Goal: Entertainment & Leisure: Consume media (video, audio)

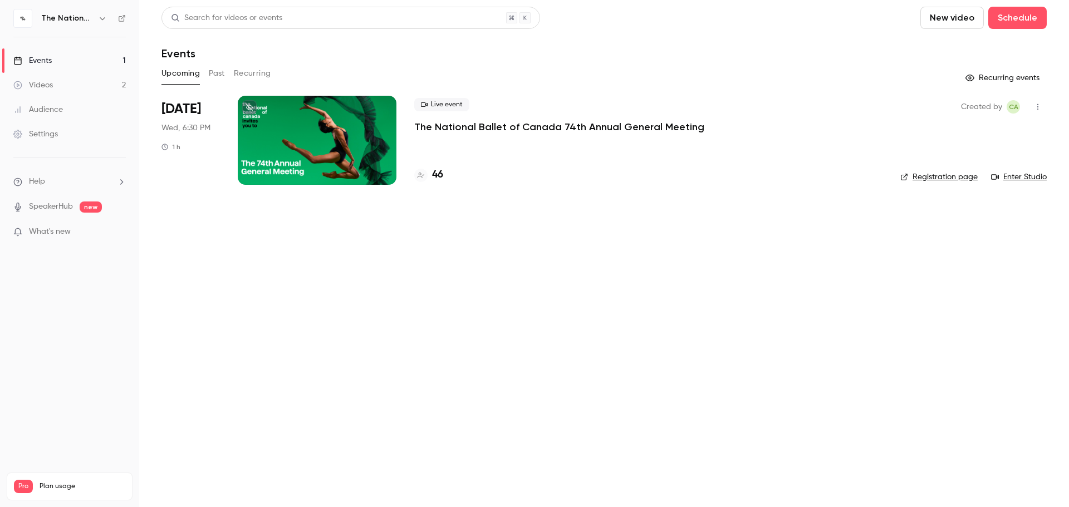
click at [955, 179] on link "Registration page" at bounding box center [938, 176] width 77 height 11
click at [452, 124] on p "The National Ballet of Canada 74th Annual General Meeting" at bounding box center [559, 126] width 290 height 13
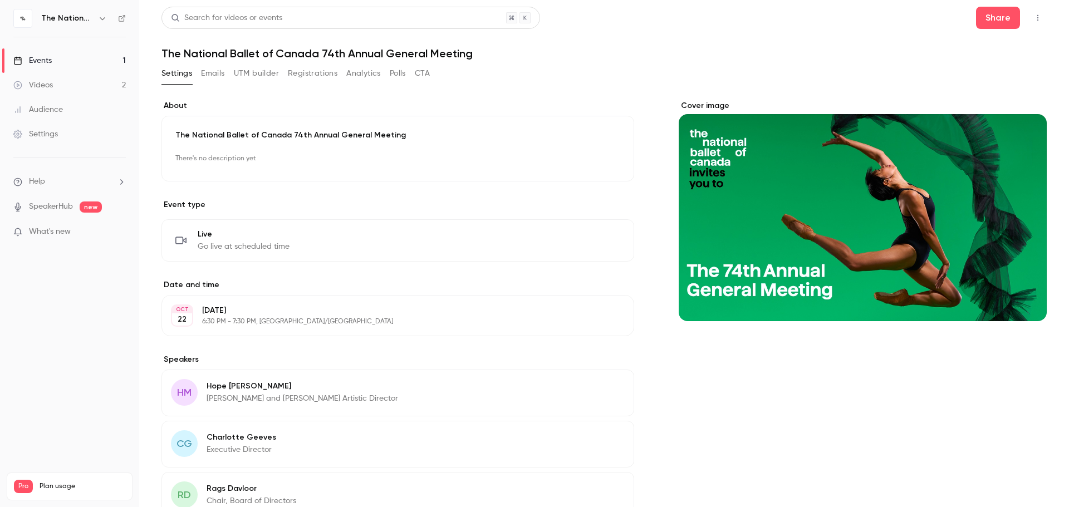
click at [59, 65] on link "Events 1" at bounding box center [69, 60] width 139 height 24
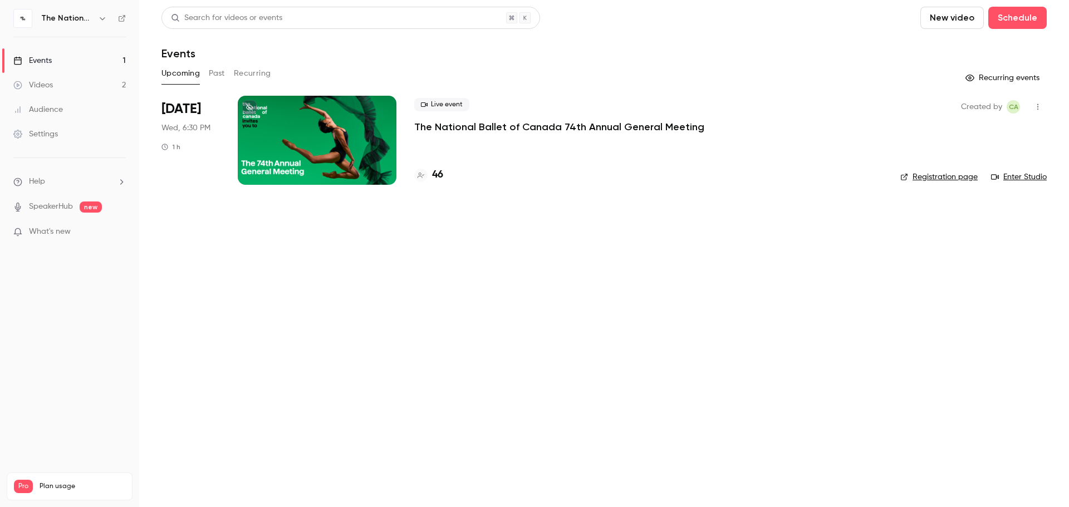
click at [1018, 180] on link "Enter Studio" at bounding box center [1019, 176] width 56 height 11
click at [205, 72] on div "Upcoming Past Recurring" at bounding box center [603, 74] width 885 height 18
click at [219, 74] on button "Past" at bounding box center [217, 74] width 16 height 18
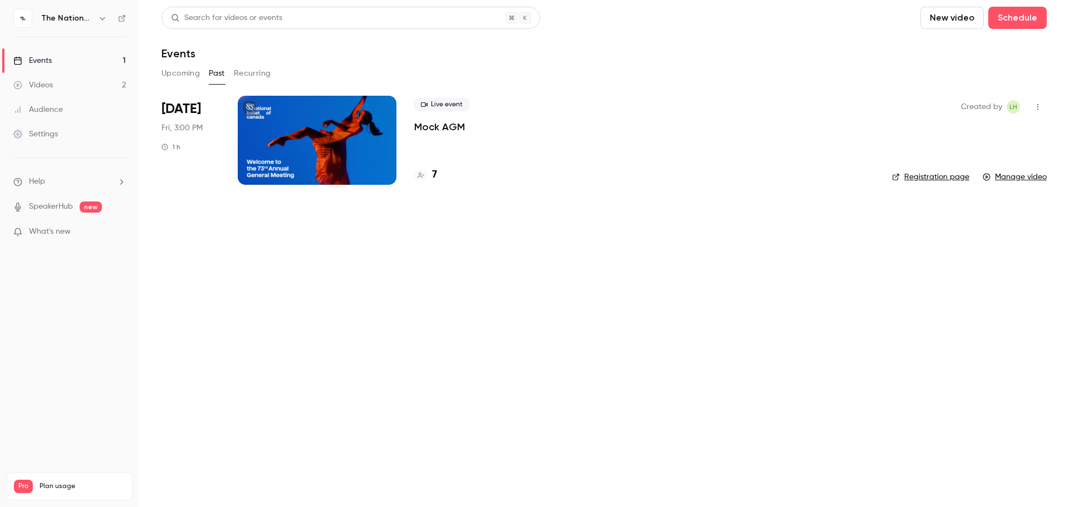
click at [296, 149] on div at bounding box center [317, 140] width 159 height 89
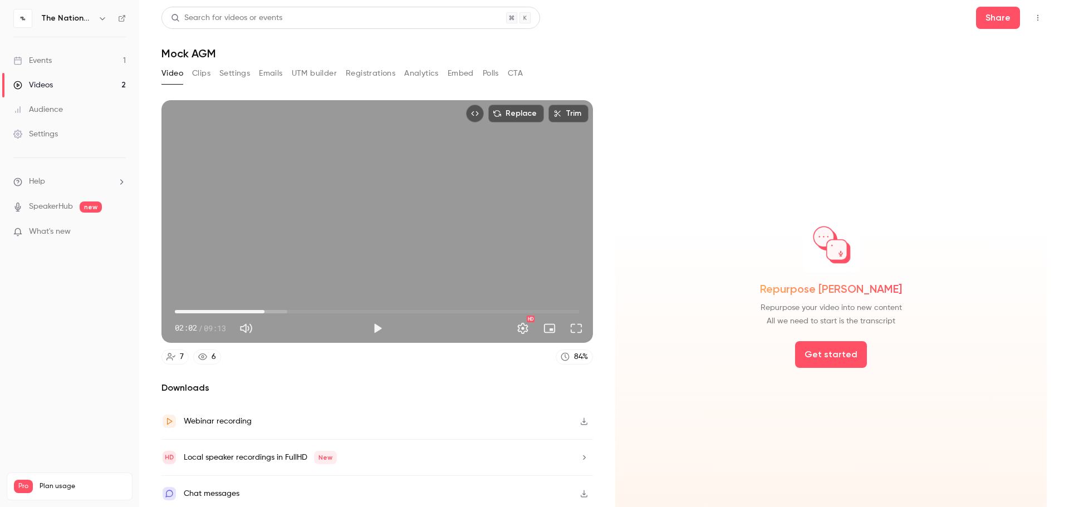
drag, startPoint x: 177, startPoint y: 312, endPoint x: 263, endPoint y: 313, distance: 86.3
click at [263, 313] on span "02:02" at bounding box center [264, 311] width 3 height 3
drag, startPoint x: 262, startPoint y: 310, endPoint x: 282, endPoint y: 310, distance: 20.0
click at [282, 310] on span "02:27" at bounding box center [282, 311] width 3 height 3
drag, startPoint x: 280, startPoint y: 309, endPoint x: 296, endPoint y: 304, distance: 16.4
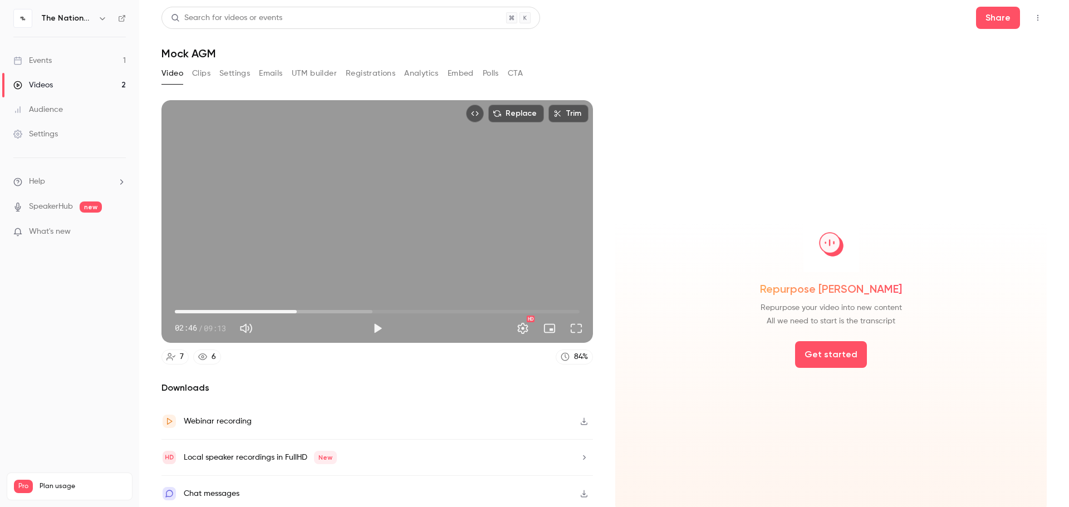
click at [296, 310] on span "02:46" at bounding box center [296, 311] width 3 height 3
drag, startPoint x: 446, startPoint y: 320, endPoint x: 429, endPoint y: 325, distance: 18.1
click at [429, 325] on div "HD" at bounding box center [488, 329] width 199 height 18
drag, startPoint x: 443, startPoint y: 313, endPoint x: 508, endPoint y: 311, distance: 64.6
click at [509, 311] on span "07:40" at bounding box center [510, 311] width 3 height 3
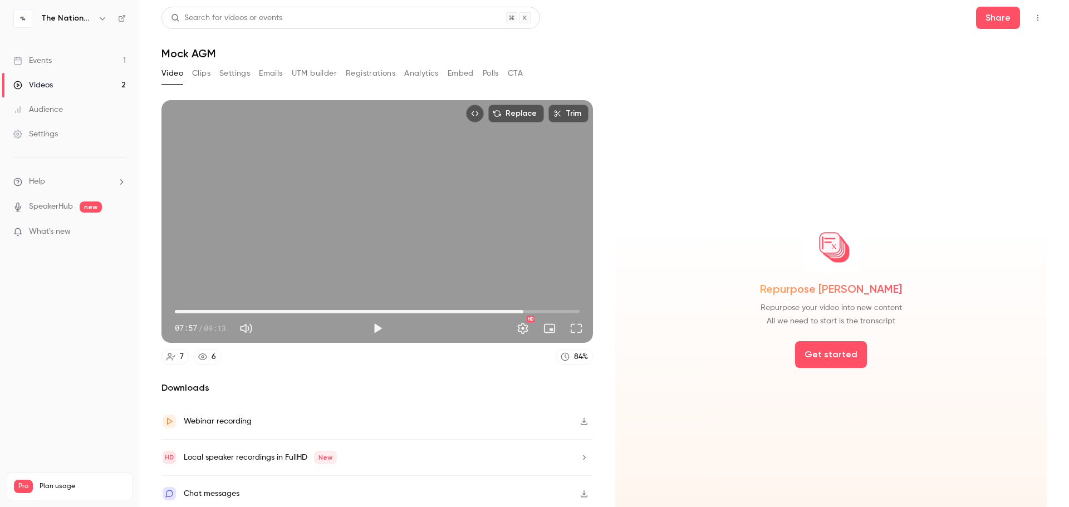
type input "*****"
drag, startPoint x: 507, startPoint y: 308, endPoint x: 520, endPoint y: 301, distance: 15.9
click at [522, 310] on span "07:58" at bounding box center [523, 311] width 3 height 3
